Goal: Check status

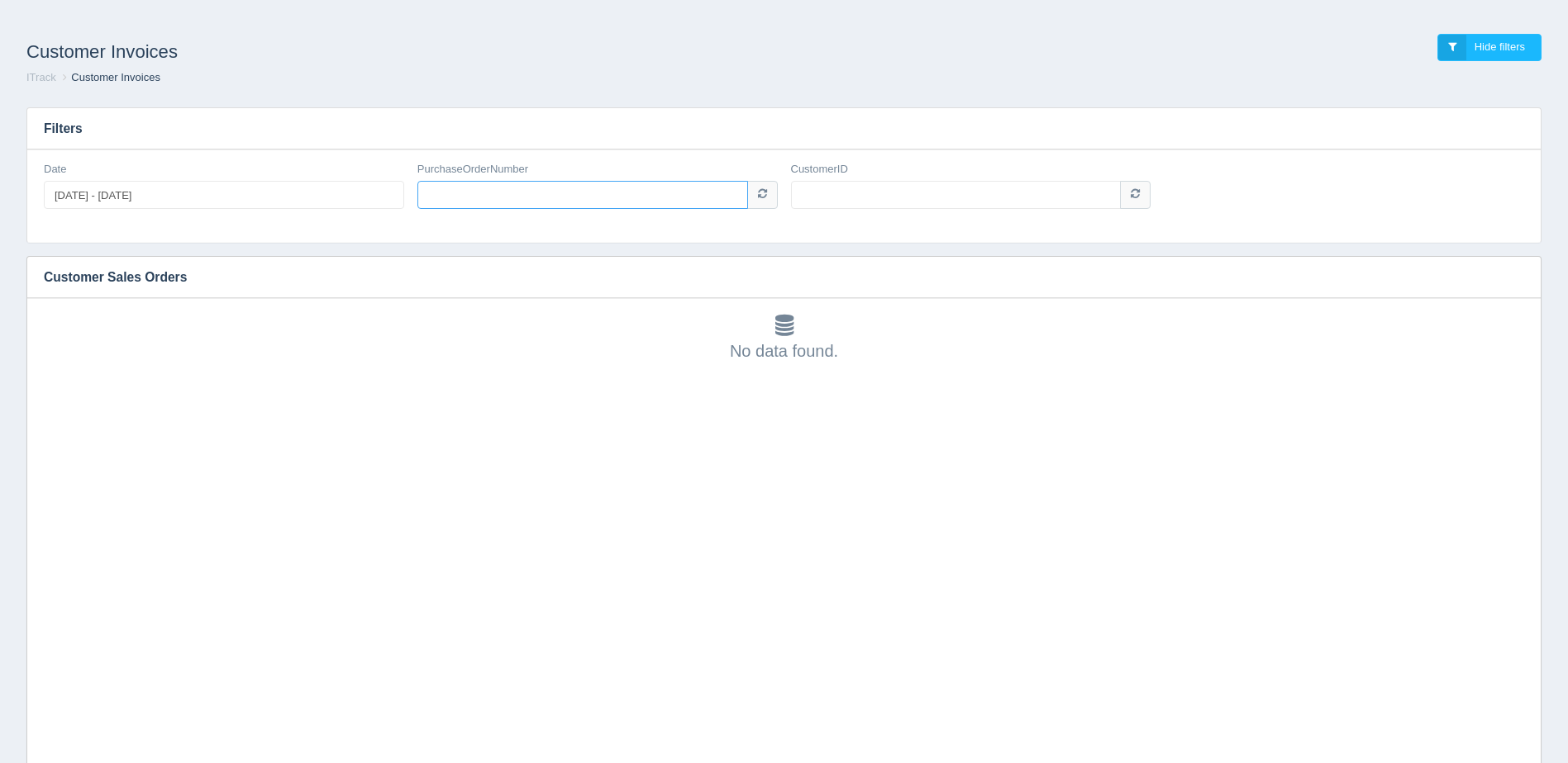
paste input "005168602"
type input "005168602"
click at [891, 194] on input "CustomerID" at bounding box center [956, 195] width 331 height 28
type input "1007921"
click at [478, 207] on input "005168602" at bounding box center [582, 195] width 331 height 28
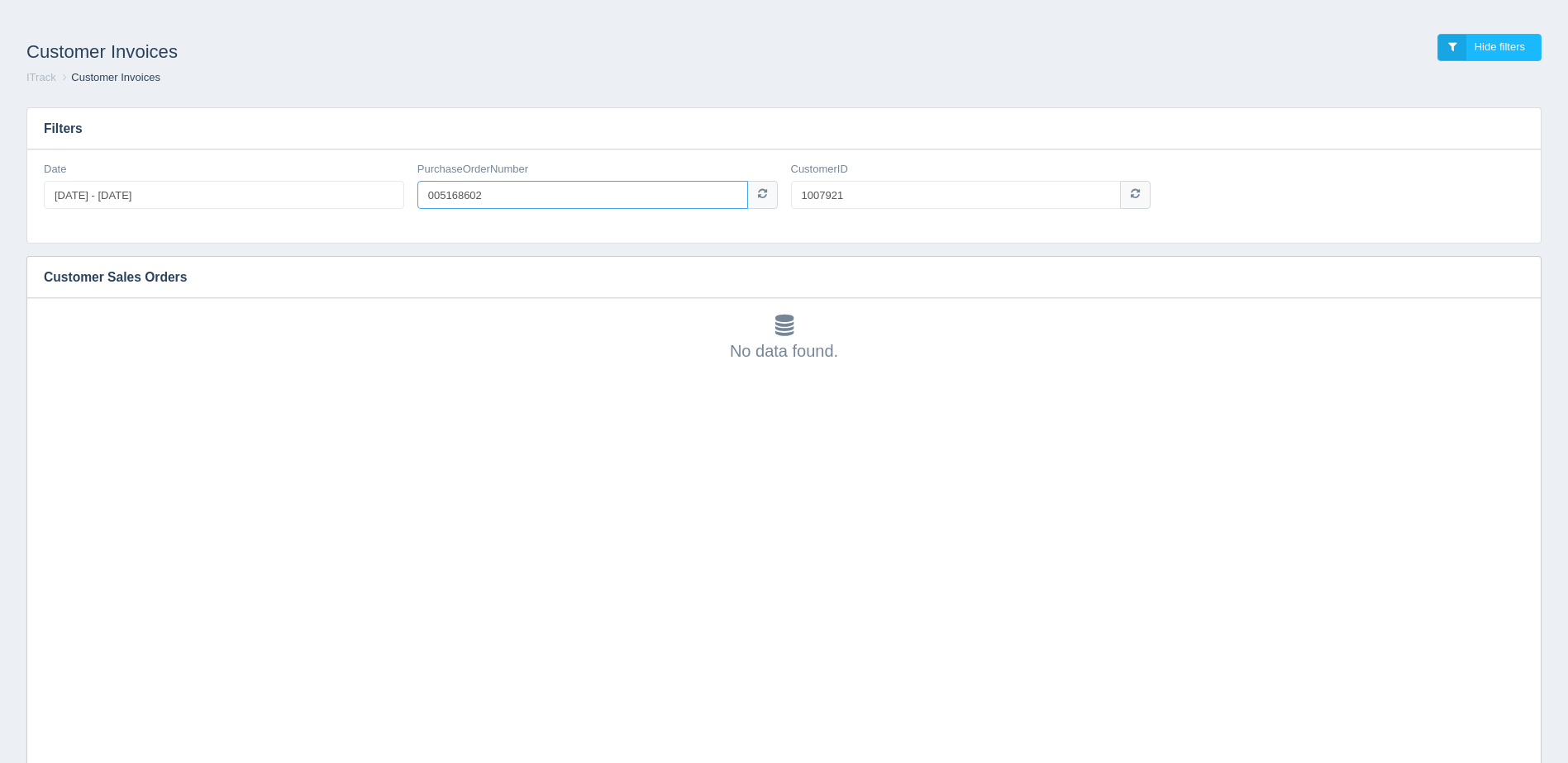
click at [525, 194] on input "005168602" at bounding box center [582, 195] width 331 height 28
click at [431, 198] on input "005168602" at bounding box center [582, 195] width 331 height 28
click at [440, 200] on input "005168602" at bounding box center [582, 195] width 331 height 28
type input "5168602"
